Goal: Task Accomplishment & Management: Manage account settings

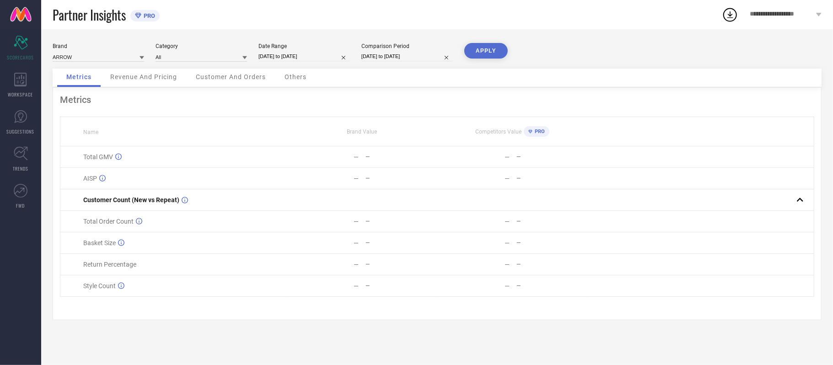
click at [771, 15] on span "**********" at bounding box center [781, 15] width 64 height 8
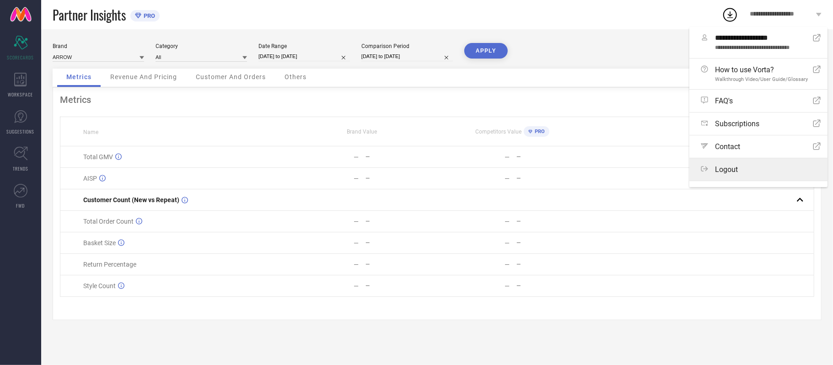
click at [728, 174] on span "Logout" at bounding box center [726, 169] width 23 height 9
click at [0, 0] on button "Logout" at bounding box center [0, 0] width 0 height 0
